Goal: Feedback & Contribution: Submit feedback/report problem

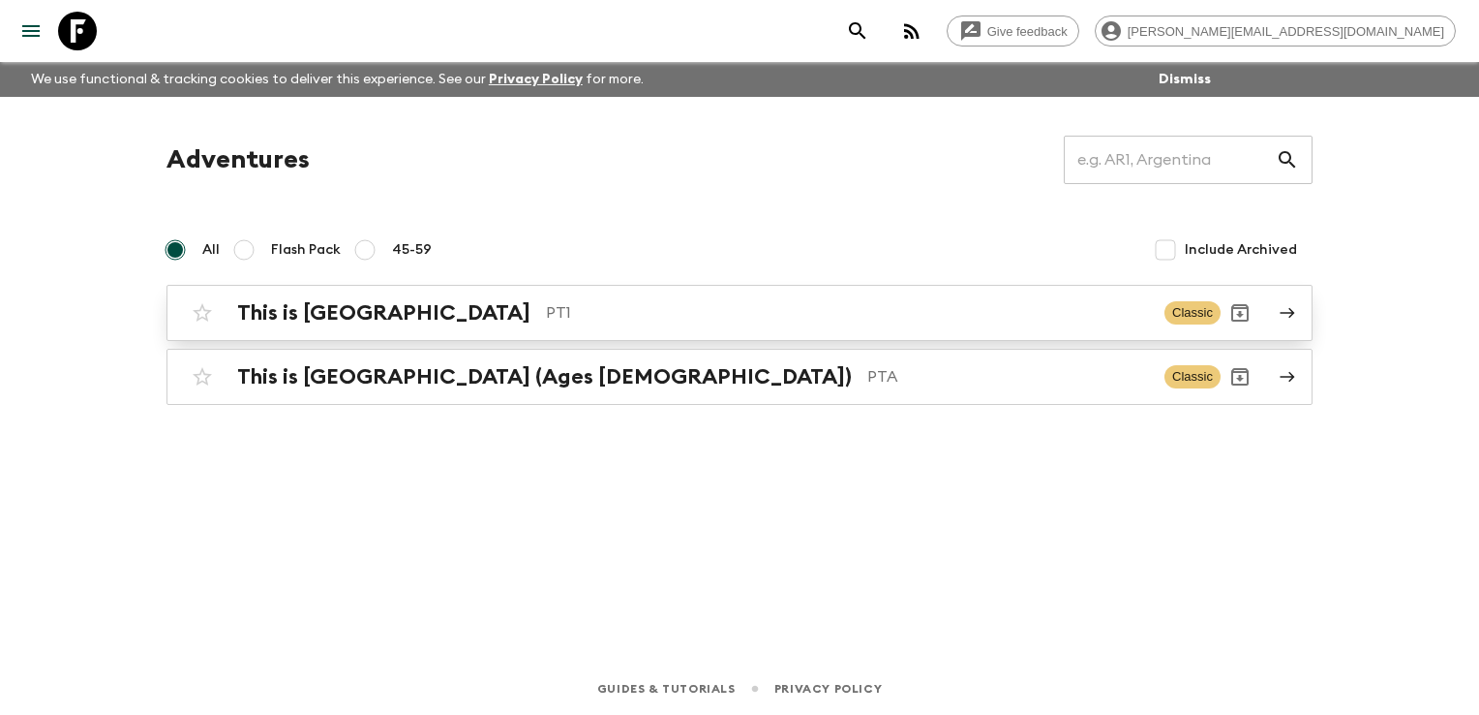
click at [561, 304] on p "PT1" at bounding box center [847, 312] width 603 height 23
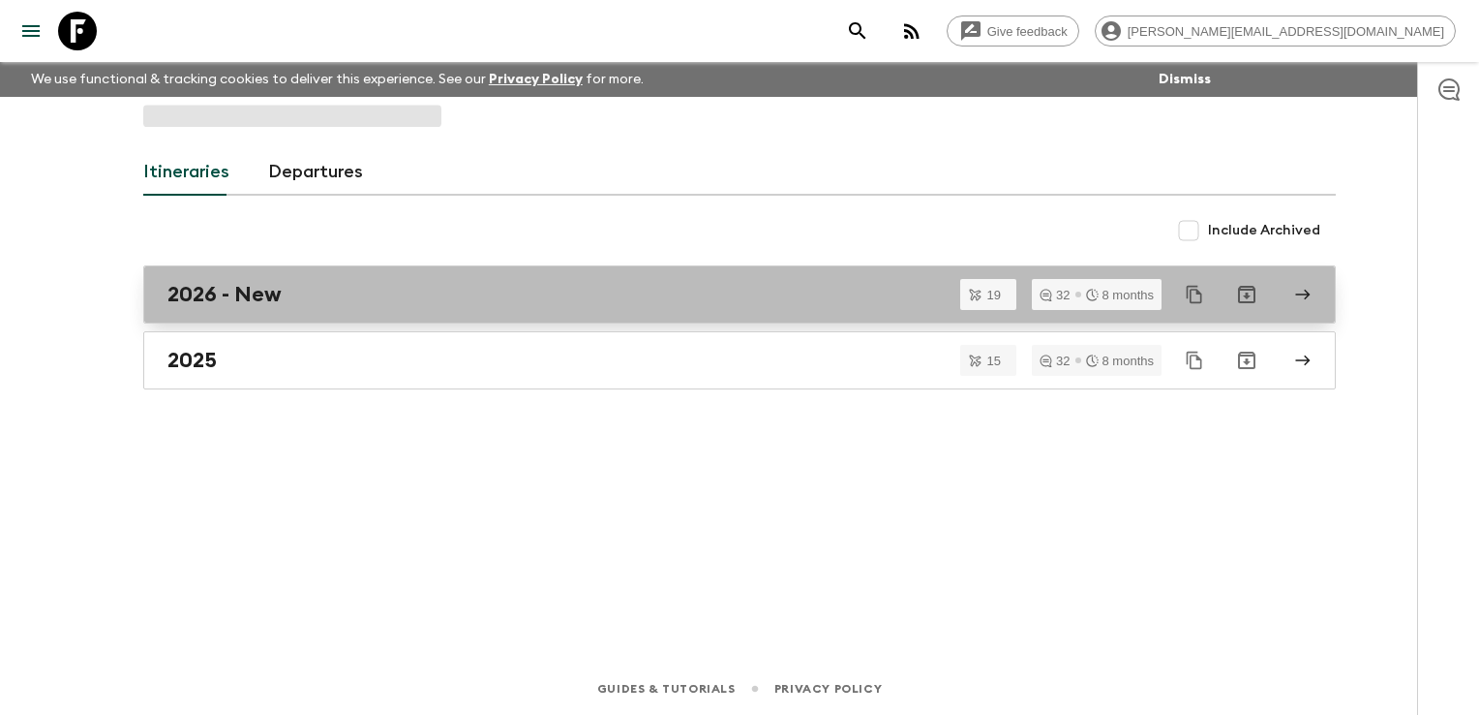
click at [458, 304] on div "2026 - New" at bounding box center [722, 294] width 1108 height 25
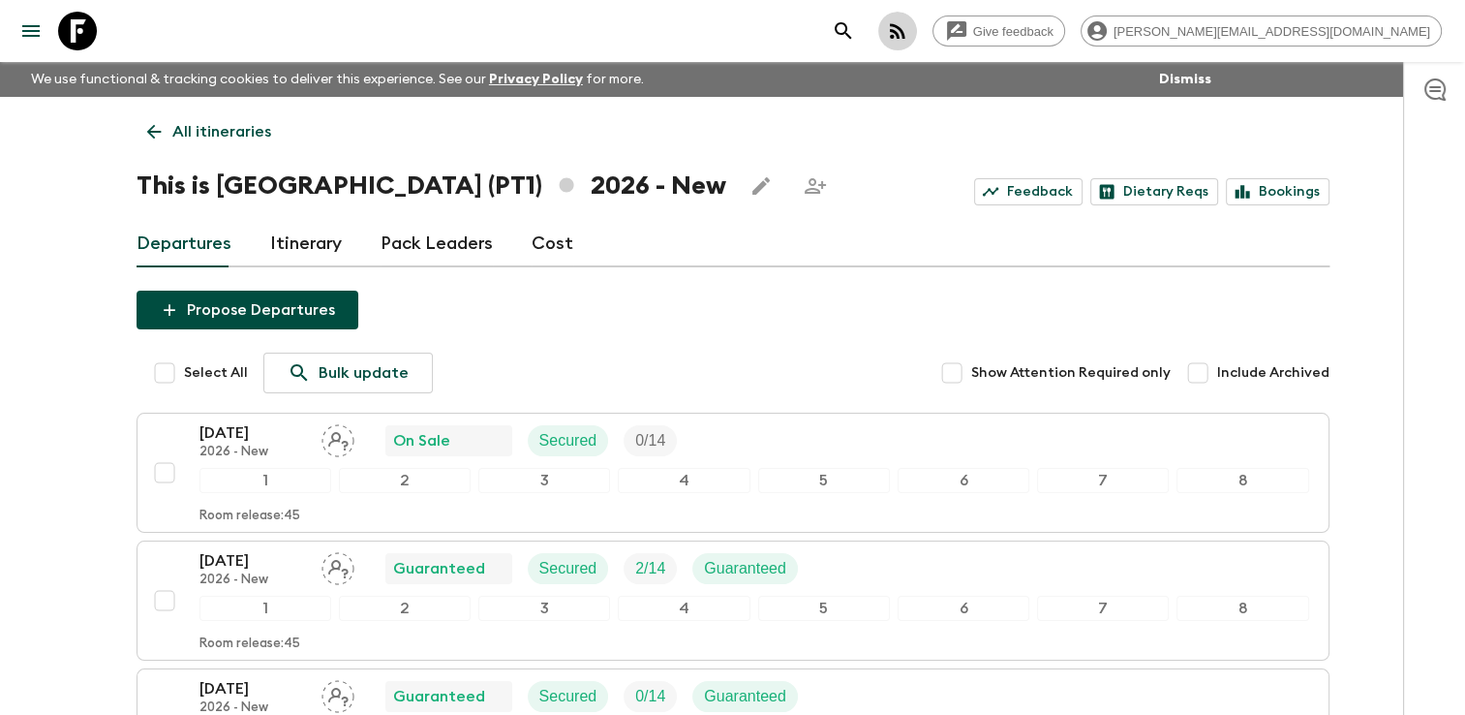
click at [909, 34] on icon "button" at bounding box center [897, 30] width 23 height 23
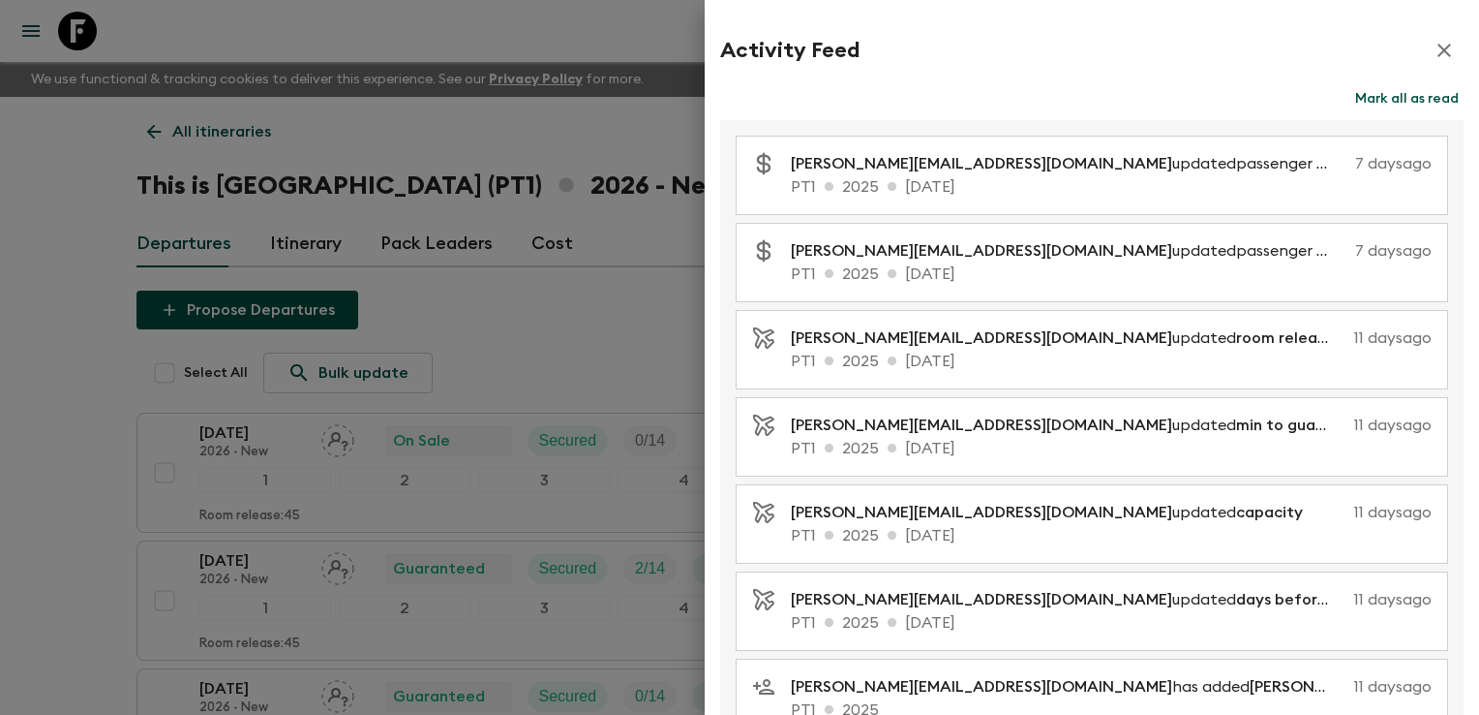
click at [677, 128] on div at bounding box center [739, 357] width 1479 height 715
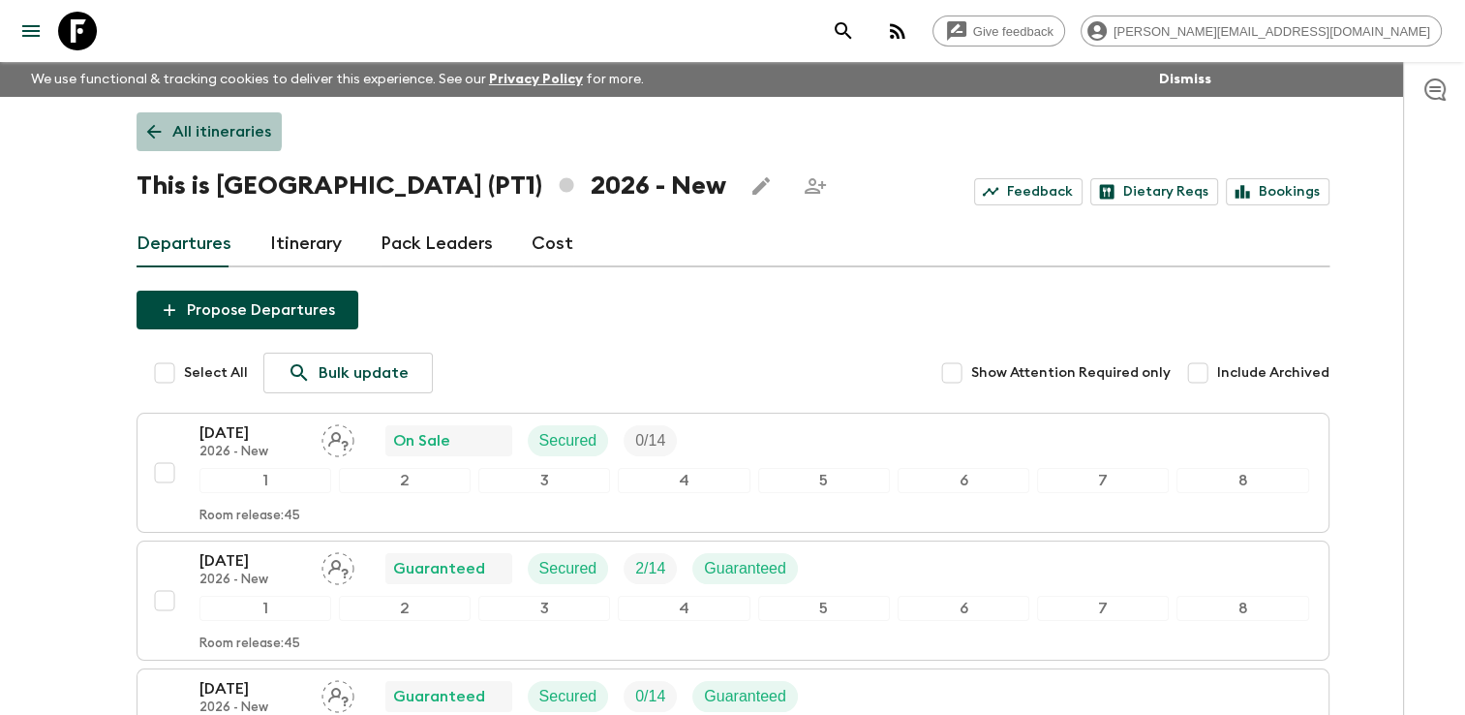
click at [145, 123] on icon at bounding box center [153, 131] width 21 height 21
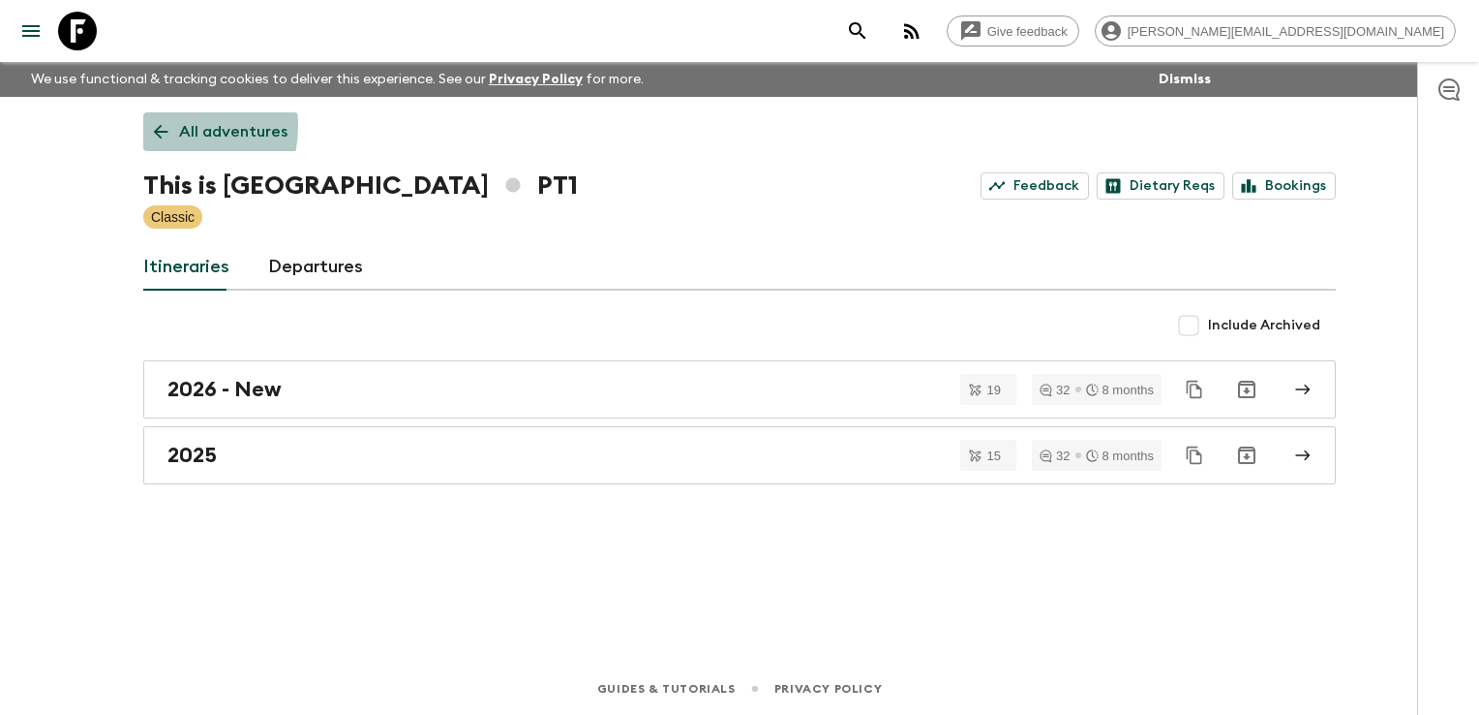
click at [155, 126] on icon at bounding box center [160, 131] width 21 height 21
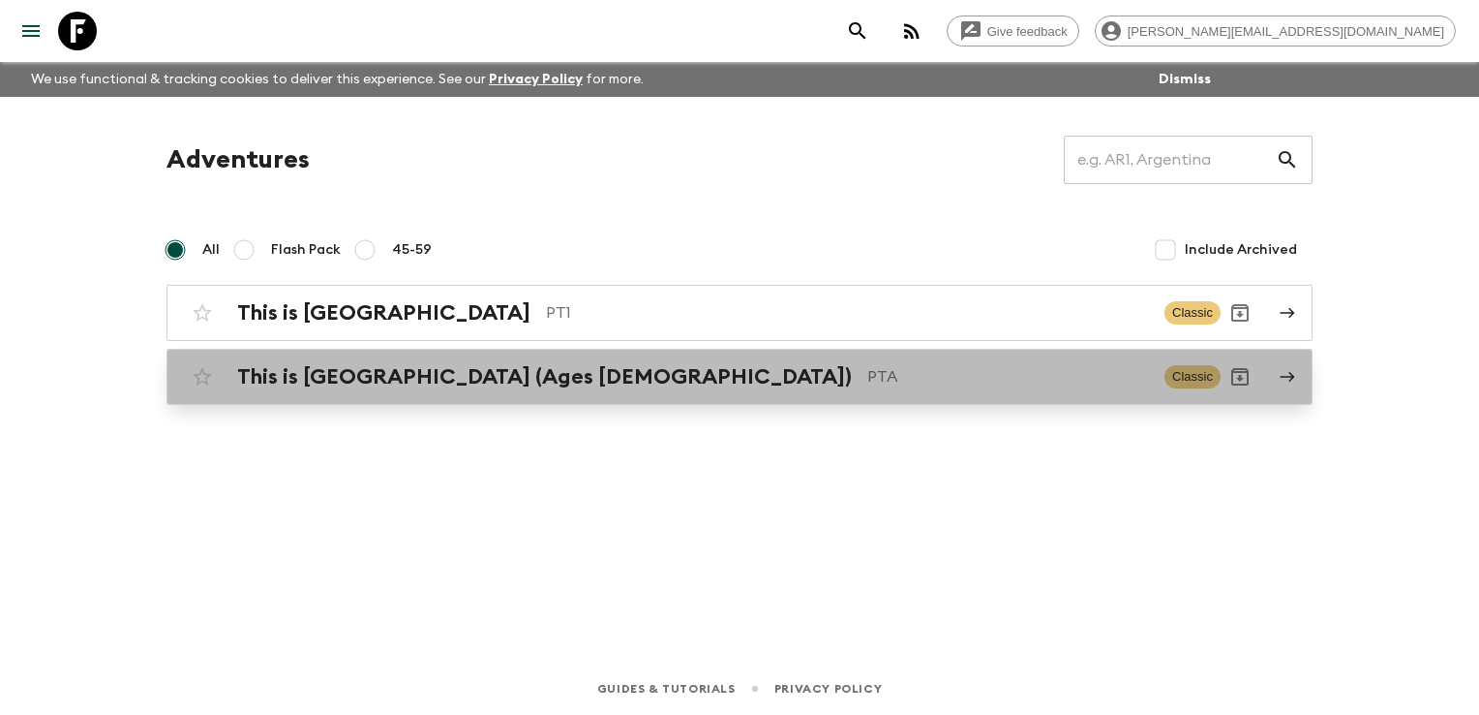
click at [375, 378] on h2 "This is [GEOGRAPHIC_DATA] (Ages [DEMOGRAPHIC_DATA])" at bounding box center [544, 376] width 615 height 25
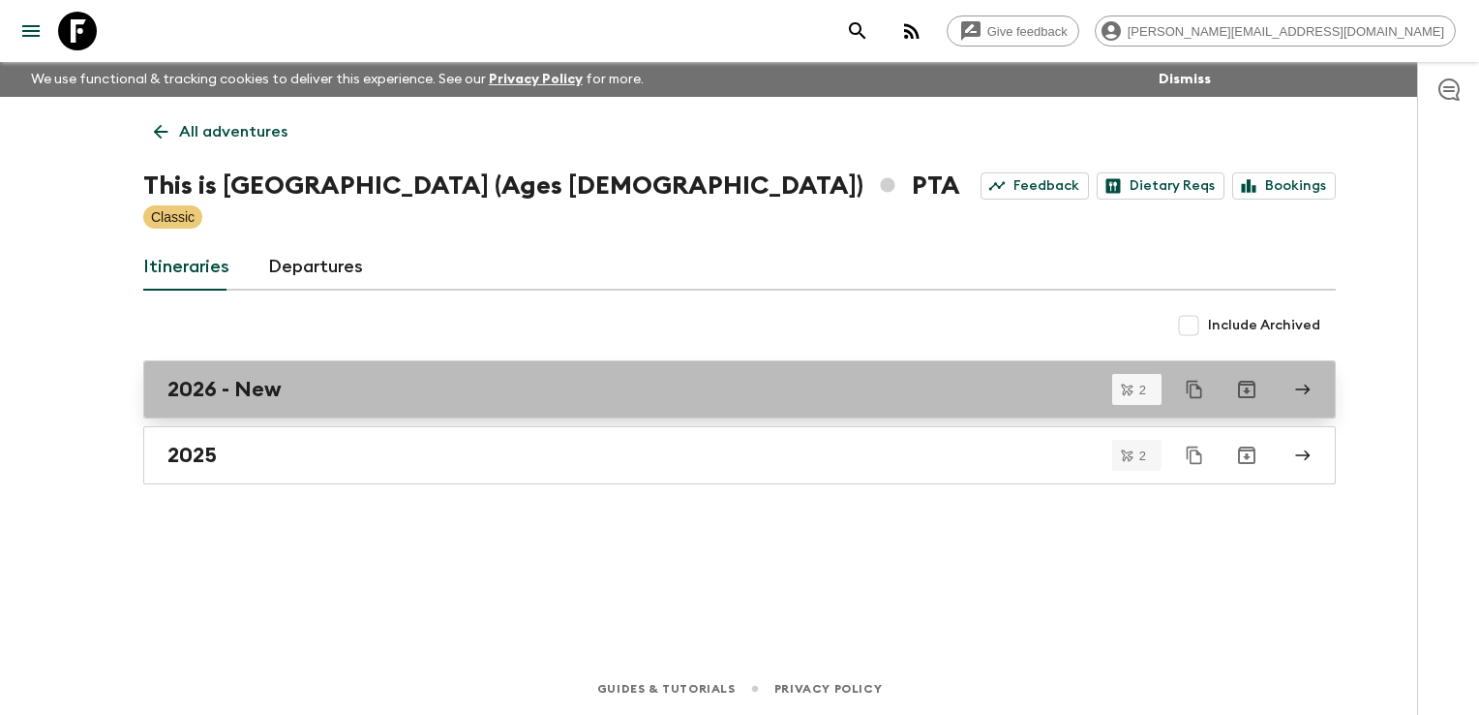
click at [368, 396] on div "2026 - New" at bounding box center [722, 389] width 1108 height 25
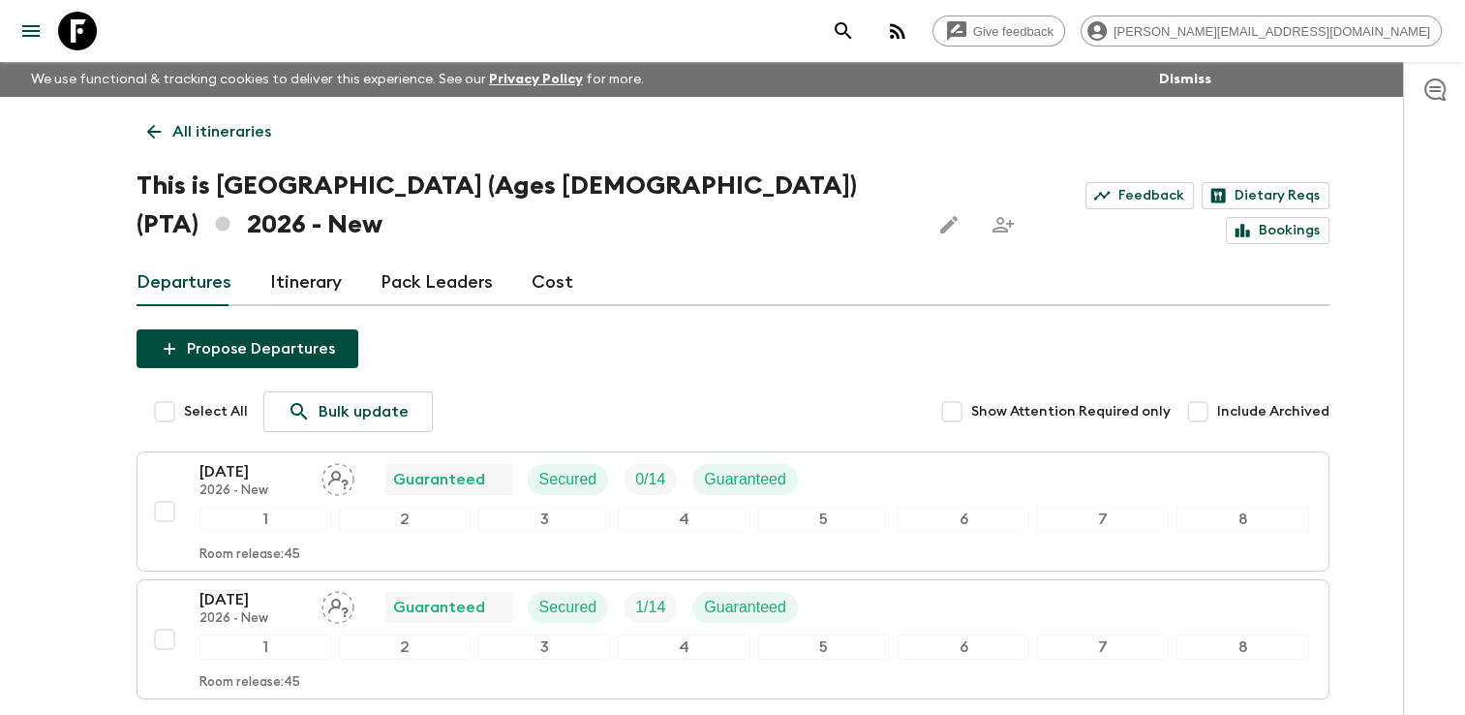
click at [929, 125] on div "All itineraries This is [GEOGRAPHIC_DATA] (Ages [DEMOGRAPHIC_DATA]) (PTA) 2026 …" at bounding box center [732, 433] width 1239 height 672
click at [1085, 184] on link "Feedback" at bounding box center [1139, 195] width 108 height 27
